Goal: Find specific page/section: Find specific page/section

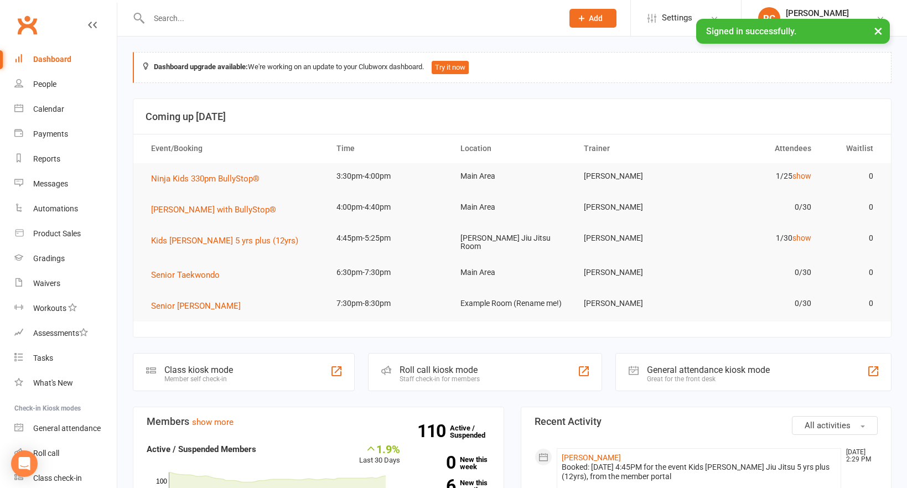
click at [184, 15] on input "text" at bounding box center [350, 18] width 409 height 15
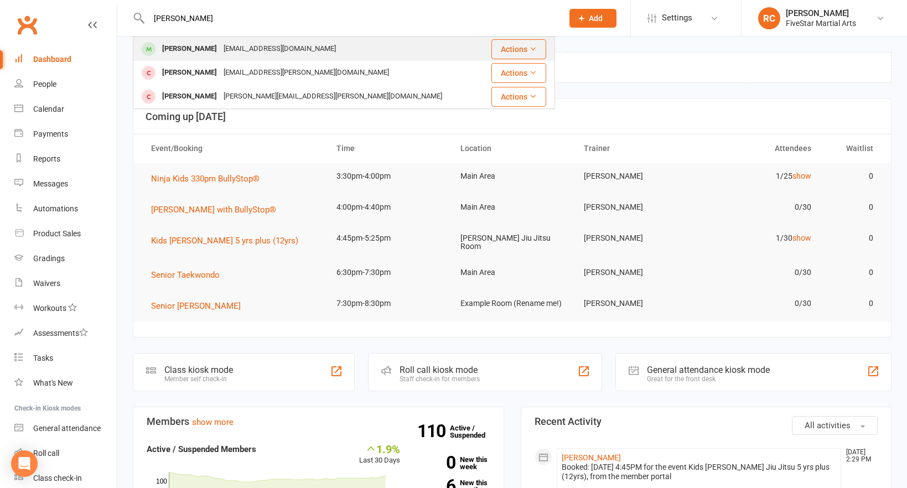
type input "[PERSON_NAME]"
drag, startPoint x: 179, startPoint y: 38, endPoint x: 178, endPoint y: 51, distance: 12.8
click at [178, 51] on div "[PERSON_NAME]" at bounding box center [189, 49] width 61 height 16
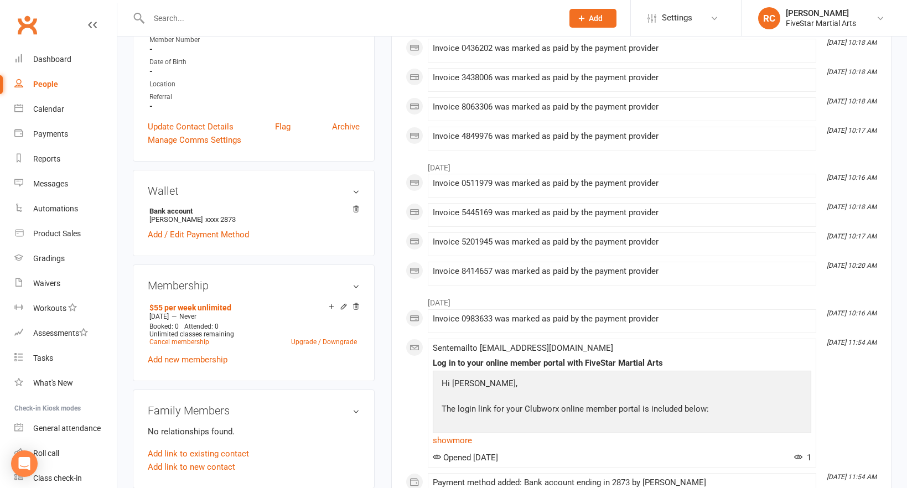
scroll to position [279, 0]
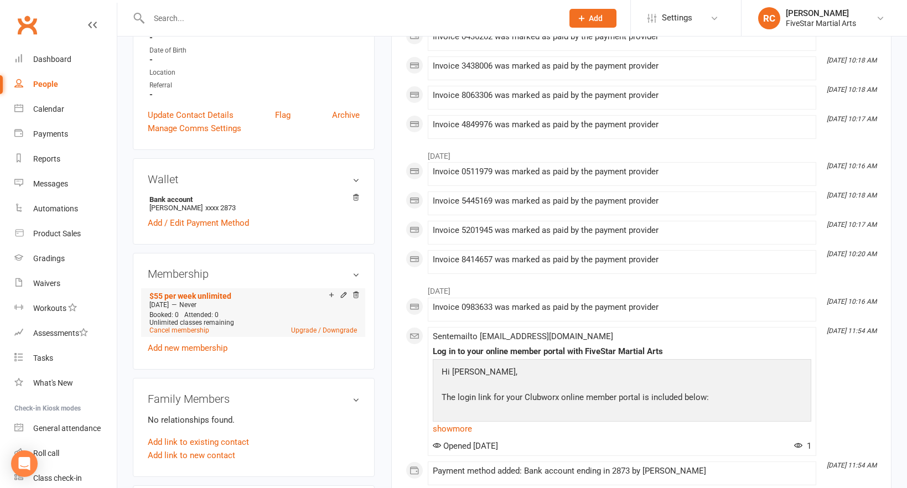
click at [356, 289] on li "$55 per week unlimited [DATE] — Never Booked: 0 Attended: 0 Unlimited classes r…" at bounding box center [253, 312] width 213 height 49
click at [355, 295] on icon at bounding box center [356, 295] width 6 height 6
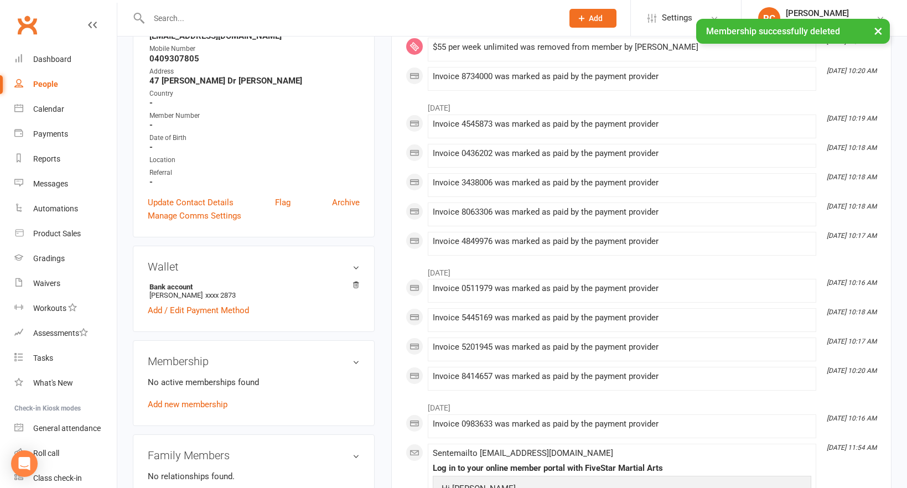
scroll to position [0, 0]
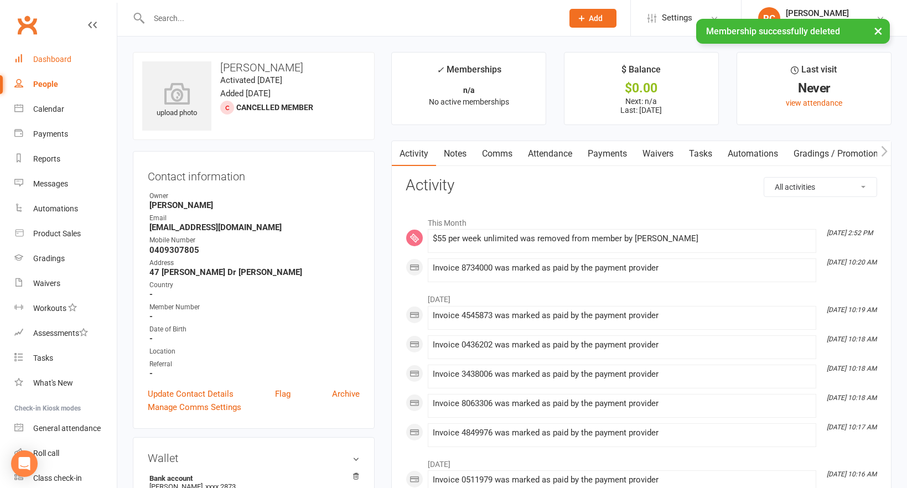
click at [47, 59] on div "Dashboard" at bounding box center [52, 59] width 38 height 9
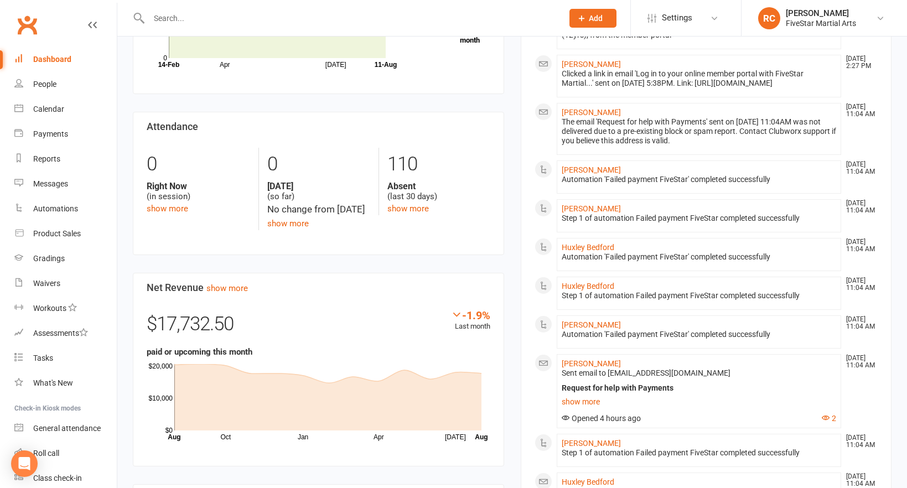
scroll to position [1036, 0]
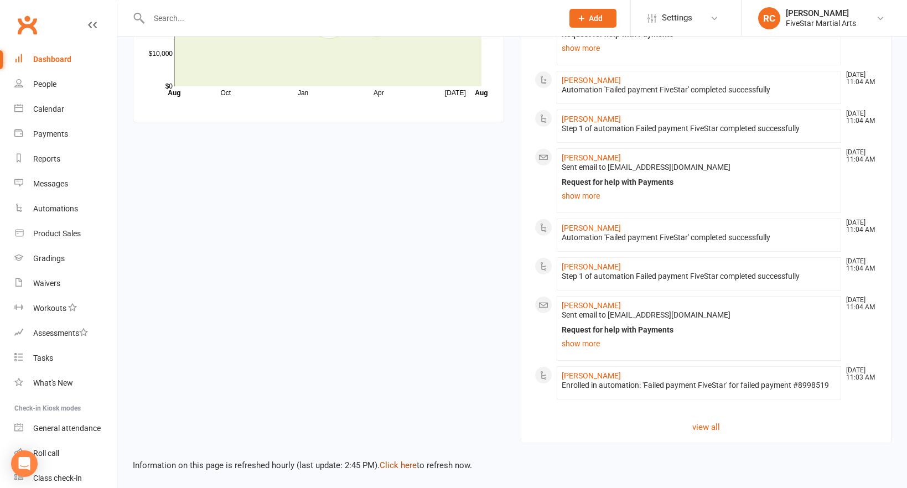
click at [390, 460] on link "Click here" at bounding box center [398, 465] width 37 height 10
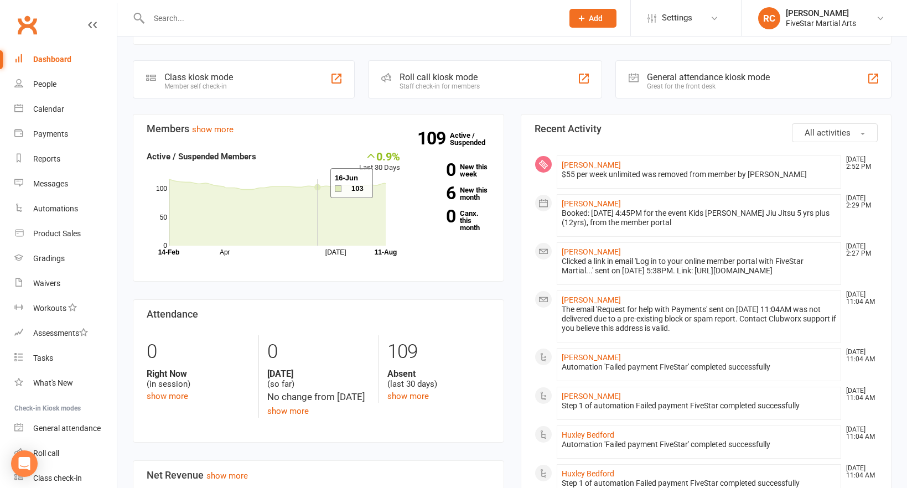
scroll to position [251, 0]
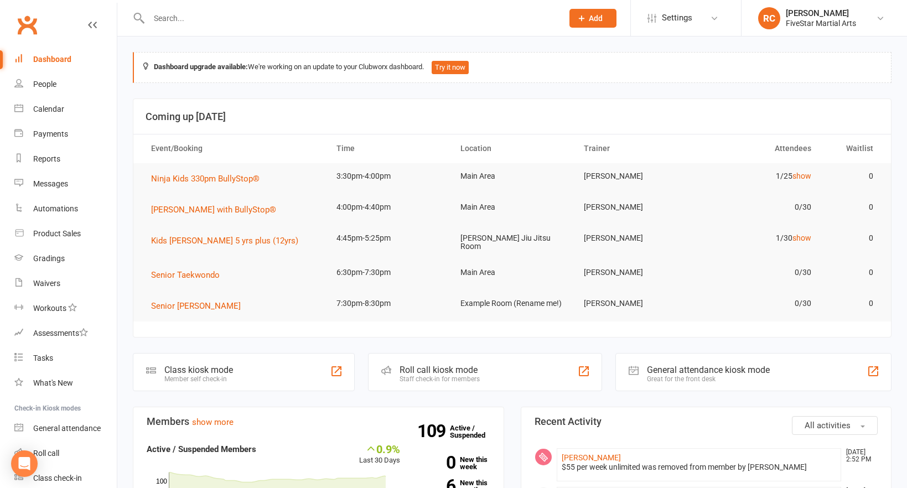
scroll to position [105, 0]
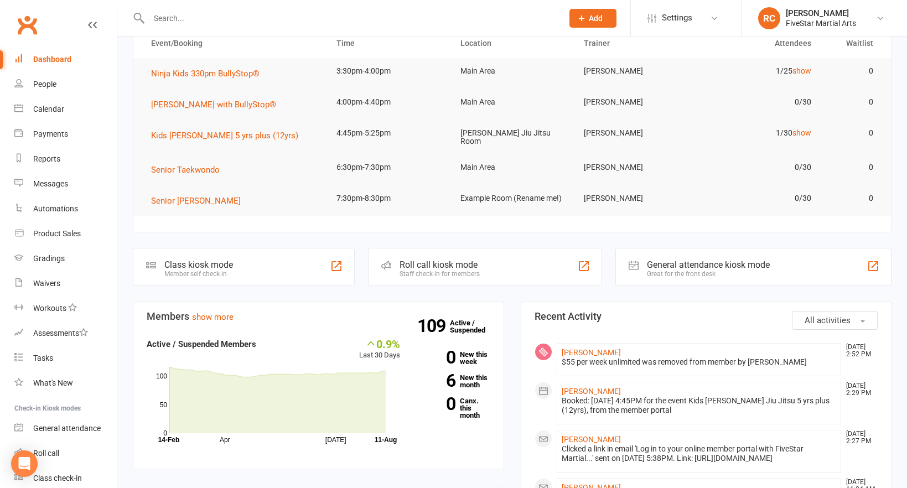
click at [55, 58] on div "Dashboard" at bounding box center [52, 59] width 38 height 9
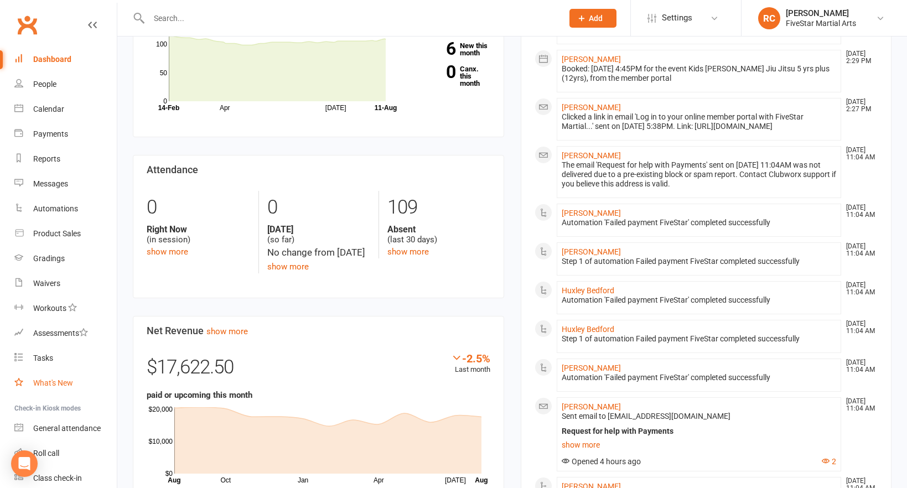
scroll to position [2, 0]
click at [46, 278] on div "Waivers" at bounding box center [46, 281] width 27 height 9
